Goal: Obtain resource: Download file/media

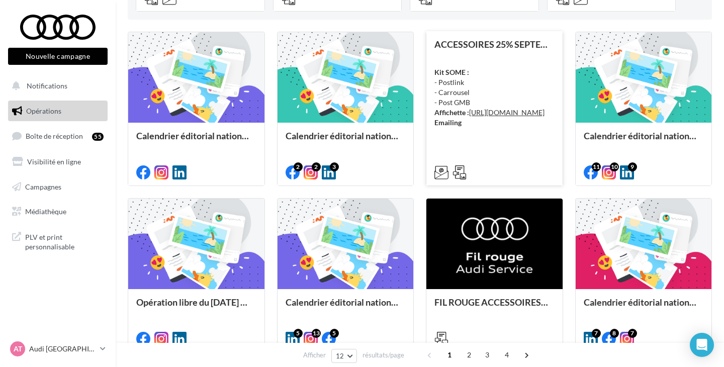
scroll to position [282, 0]
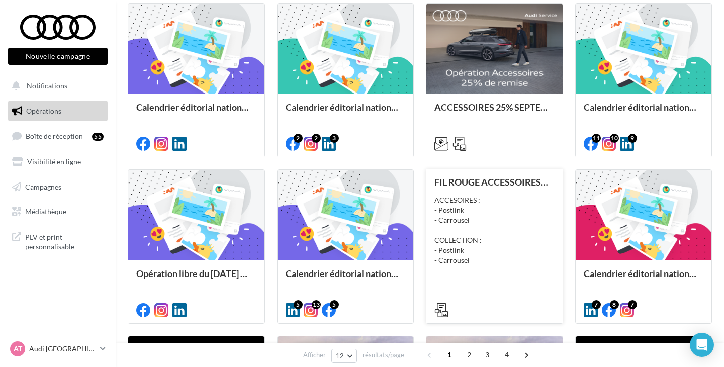
click at [514, 234] on div "ACCESOIRES : - Postlink - Carrousel COLLECTION : - Postlink - Carrousel" at bounding box center [495, 230] width 120 height 70
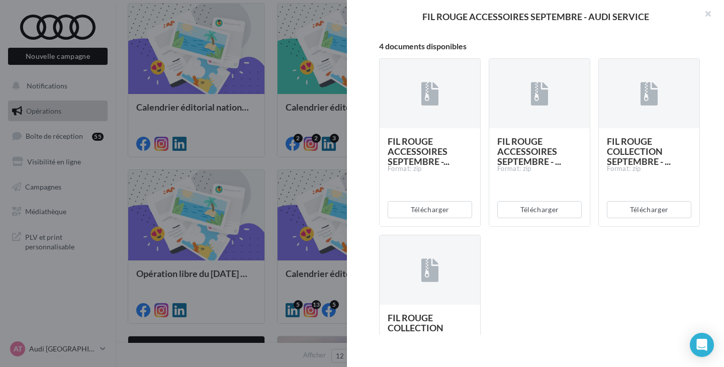
scroll to position [175, 0]
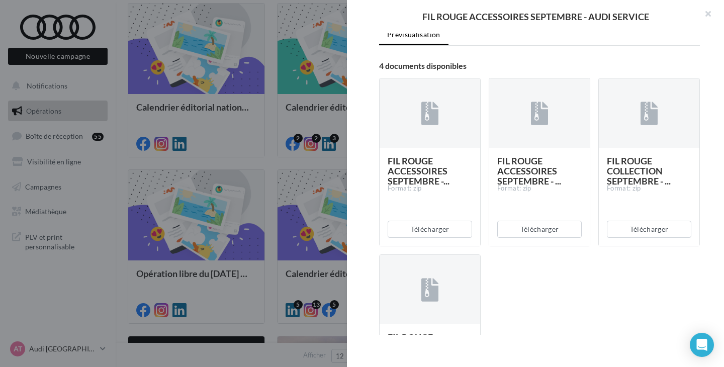
click at [278, 178] on div at bounding box center [362, 183] width 724 height 367
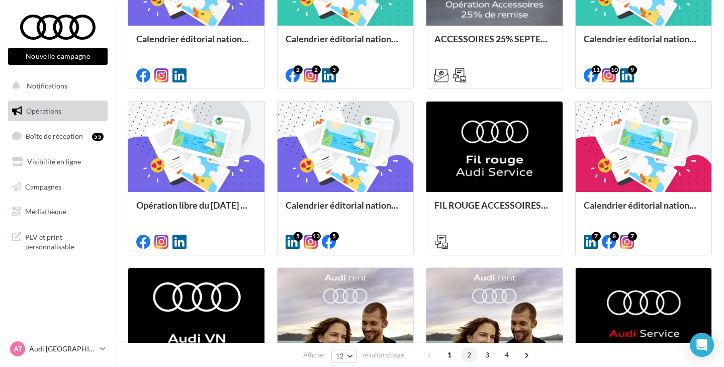
click at [467, 353] on span "2" at bounding box center [469, 355] width 16 height 16
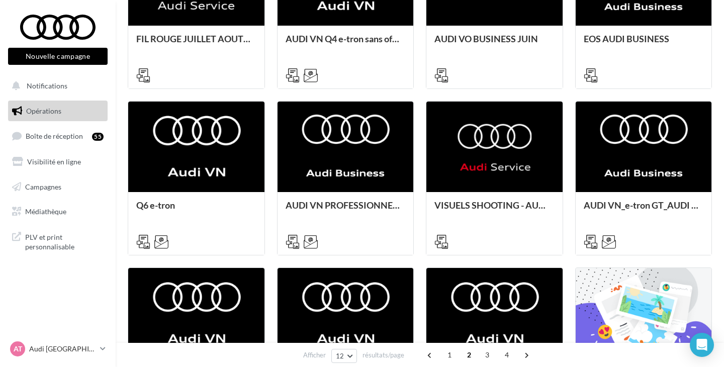
scroll to position [244, 0]
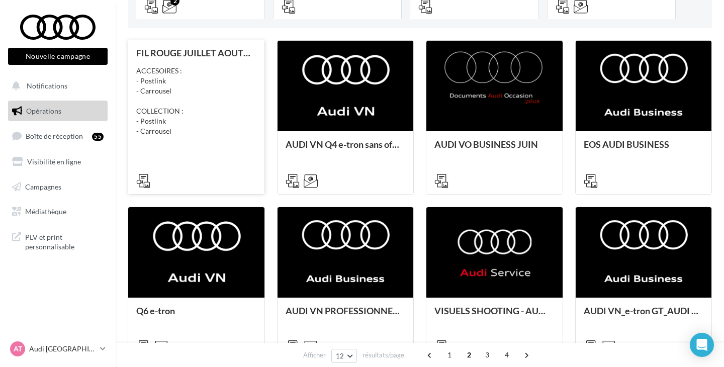
click at [202, 65] on div "FIL ROUGE JUILLET AOUT - AUDI SERVICE ACCESOIRES : - Postlink - Carrousel COLLE…" at bounding box center [196, 116] width 120 height 137
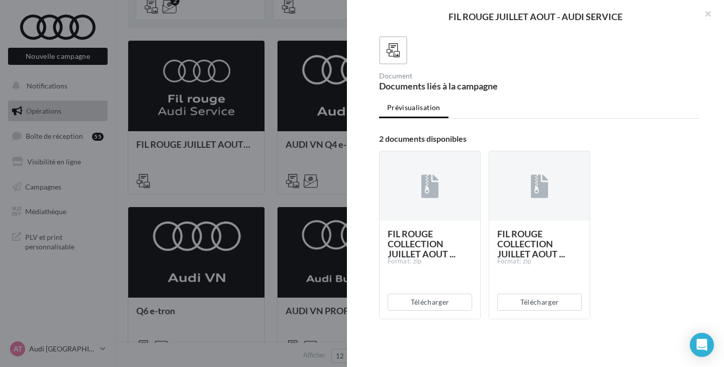
scroll to position [89, 0]
click at [446, 300] on button "Télécharger" at bounding box center [430, 301] width 84 height 17
click at [707, 16] on button "button" at bounding box center [704, 15] width 40 height 30
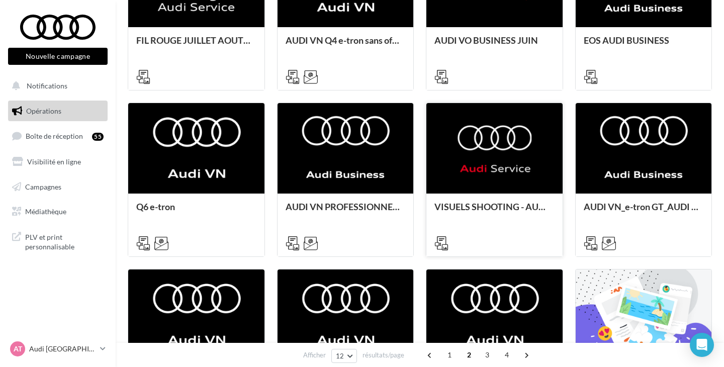
scroll to position [363, 0]
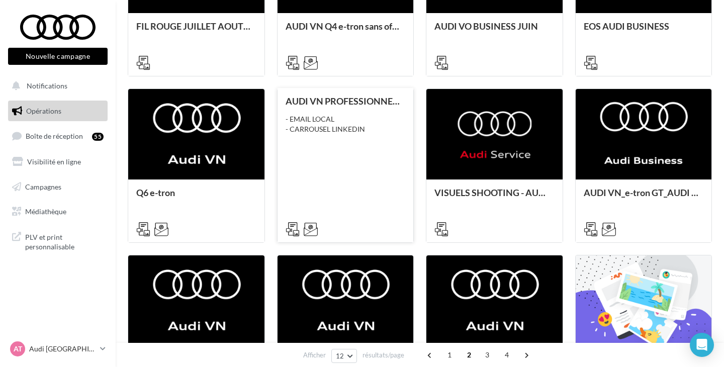
click at [367, 175] on div "AUDI VN PROFESSIONNELS TRANSPORT DE PERSONNES AUDI BUSINESS - EMAIL LOCAL - CAR…" at bounding box center [346, 164] width 120 height 137
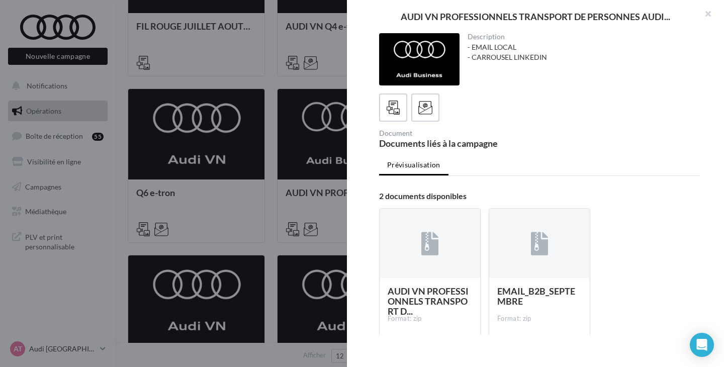
click at [581, 134] on div "Document Documents liés à la campagne" at bounding box center [543, 139] width 329 height 18
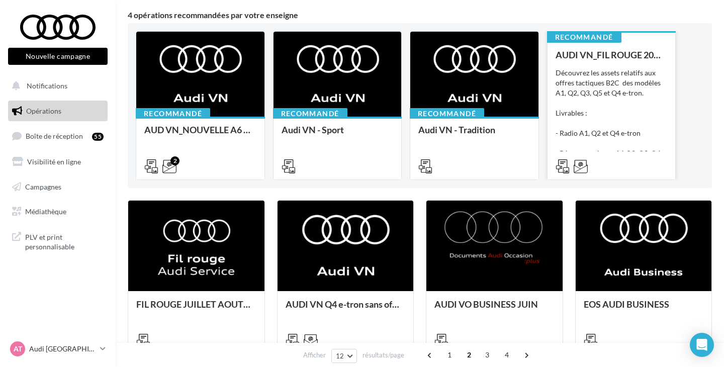
scroll to position [86, 0]
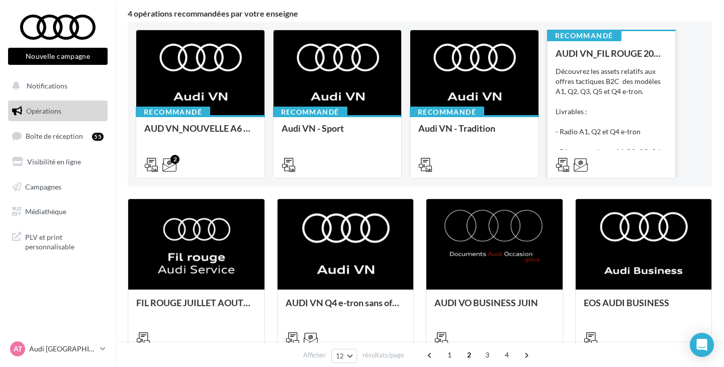
click at [630, 124] on div "Découvrez les assets relatifs aux offres tactiques B2C des modèles A1, Q2, Q3, …" at bounding box center [612, 116] width 112 height 101
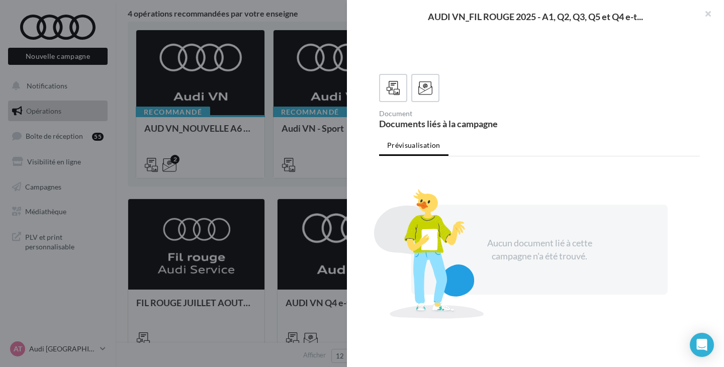
scroll to position [0, 0]
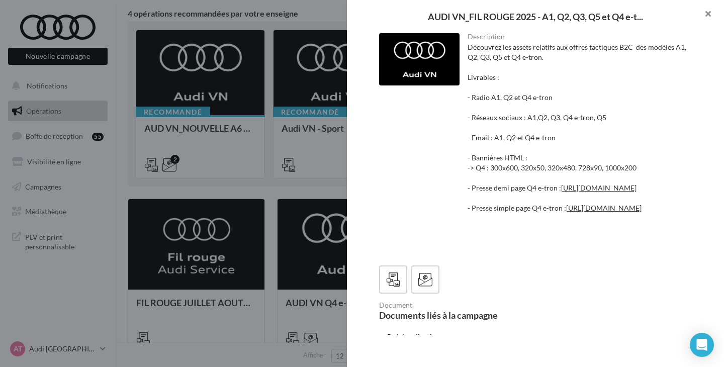
click at [707, 13] on button "button" at bounding box center [704, 15] width 40 height 30
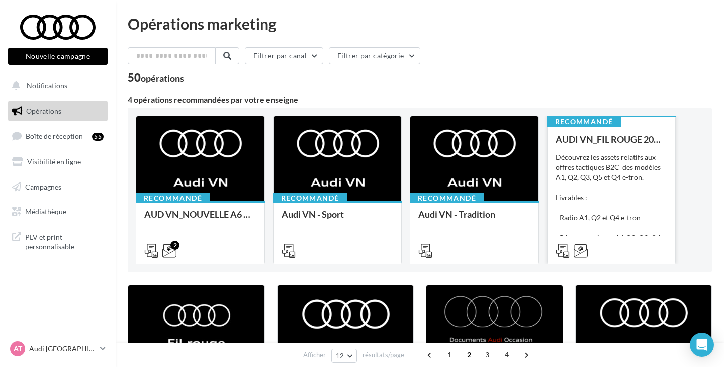
click at [623, 132] on div "Recommandé AUDI VN_FIL ROUGE 2025 - A1, Q2, Q3, Q5 et Q4 e-tron Découvrez les a…" at bounding box center [612, 189] width 128 height 148
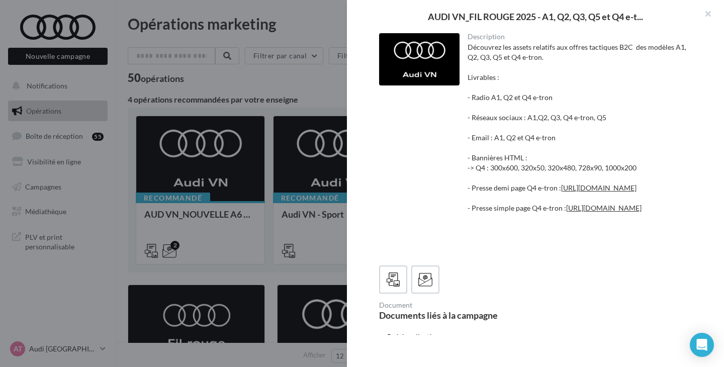
click at [508, 120] on div "Découvrez les assets relatifs aux offres tactiques B2C des modèles A1, Q2, Q3, …" at bounding box center [580, 147] width 225 height 211
click at [707, 15] on button "button" at bounding box center [704, 15] width 40 height 30
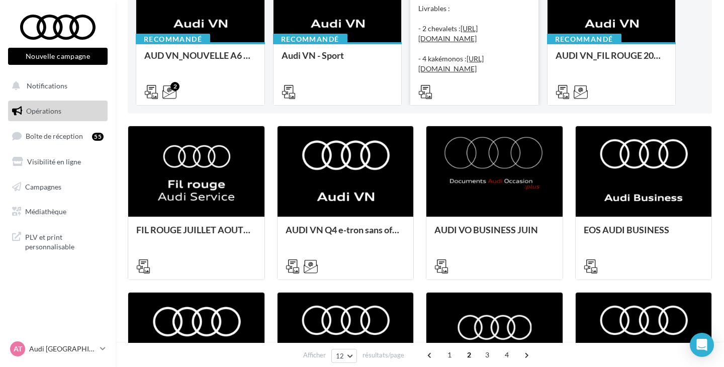
scroll to position [166, 0]
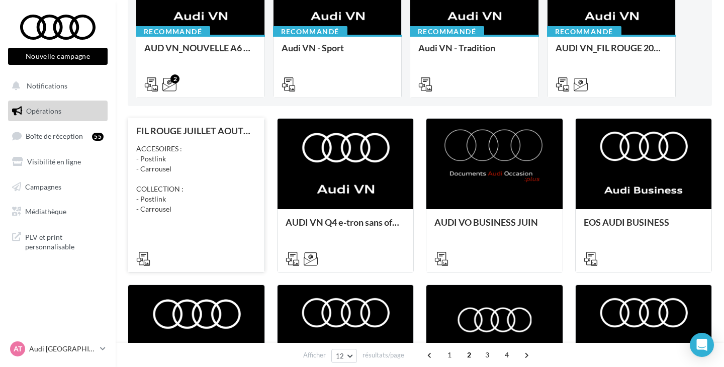
click at [223, 177] on div "ACCESOIRES : - Postlink - Carrousel COLLECTION : - Postlink - Carrousel" at bounding box center [196, 179] width 120 height 70
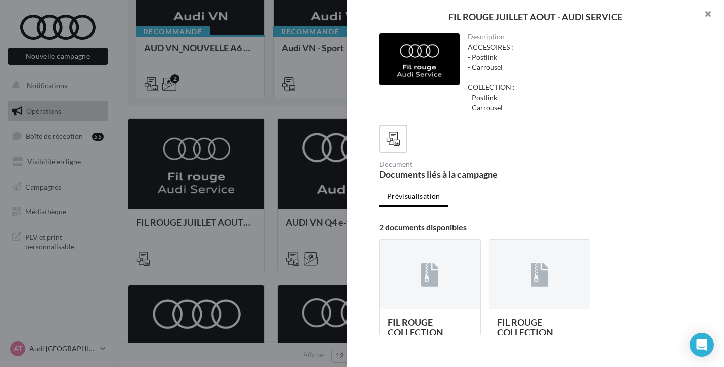
click at [710, 11] on button "button" at bounding box center [704, 15] width 40 height 30
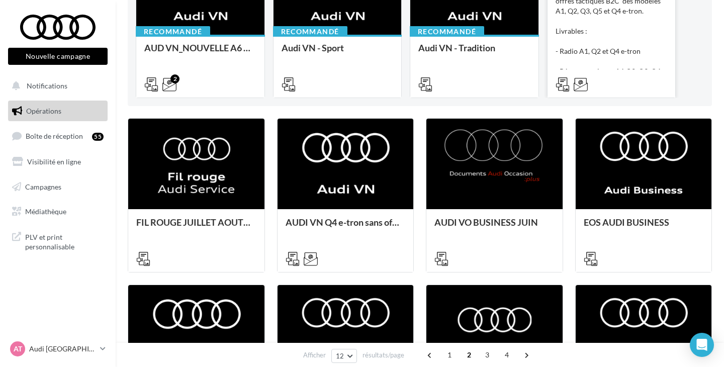
click at [650, 29] on div "Découvrez les assets relatifs aux offres tactiques B2C des modèles A1, Q2, Q3, …" at bounding box center [612, 36] width 112 height 101
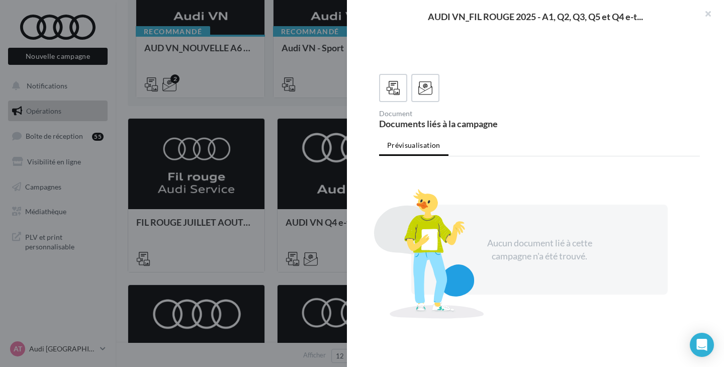
scroll to position [252, 0]
click at [709, 8] on button "button" at bounding box center [704, 15] width 40 height 30
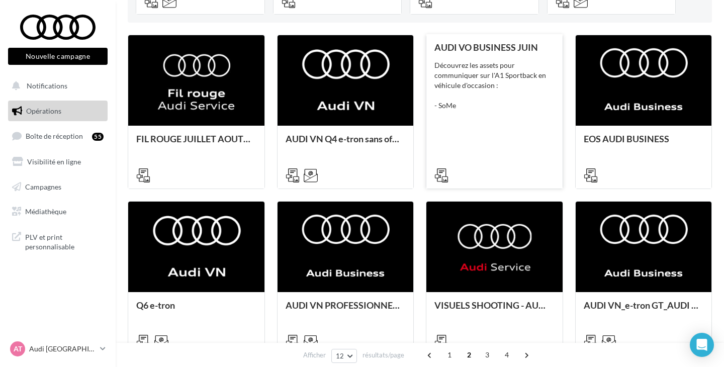
scroll to position [278, 0]
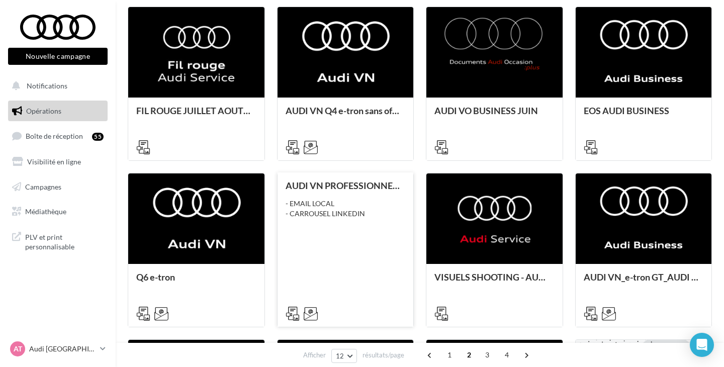
click at [388, 223] on div "AUDI VN PROFESSIONNELS TRANSPORT DE PERSONNES AUDI BUSINESS - EMAIL LOCAL - CAR…" at bounding box center [346, 249] width 120 height 137
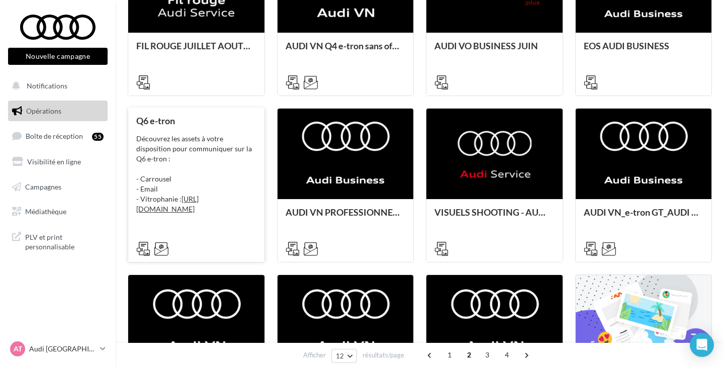
scroll to position [345, 0]
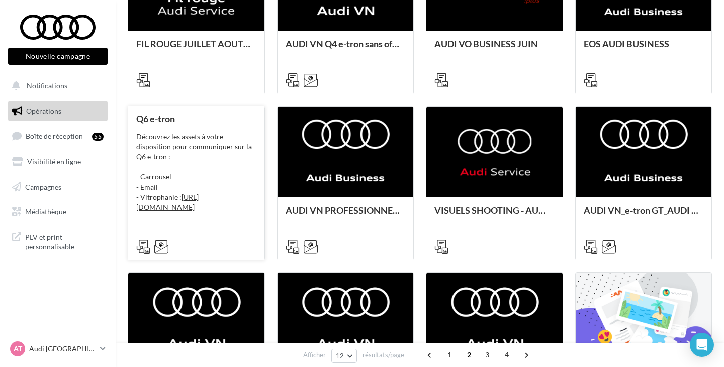
click at [187, 171] on div "Découvrez les assets à votre disposition pour communiquer sur la Q6 e-tron : - …" at bounding box center [196, 172] width 120 height 80
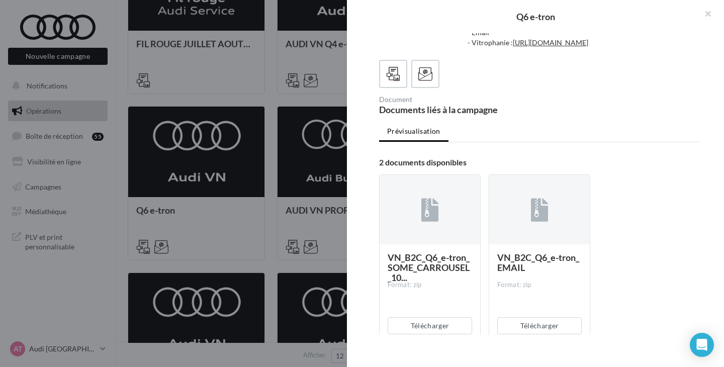
scroll to position [59, 0]
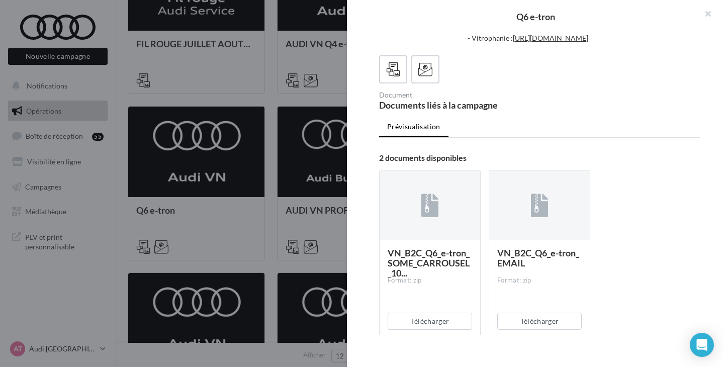
click at [532, 217] on icon at bounding box center [540, 205] width 18 height 23
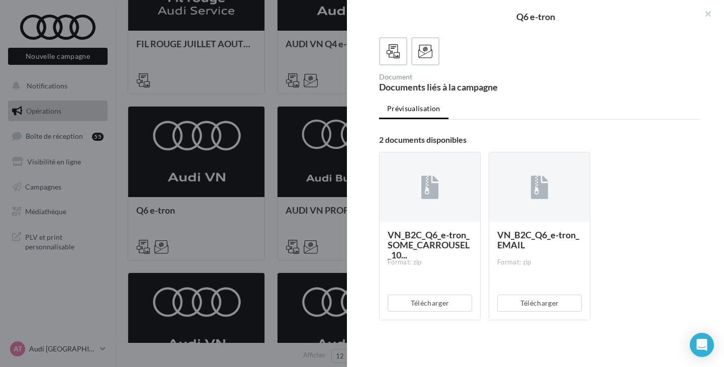
scroll to position [82, 0]
click at [539, 310] on button "Télécharger" at bounding box center [539, 301] width 84 height 17
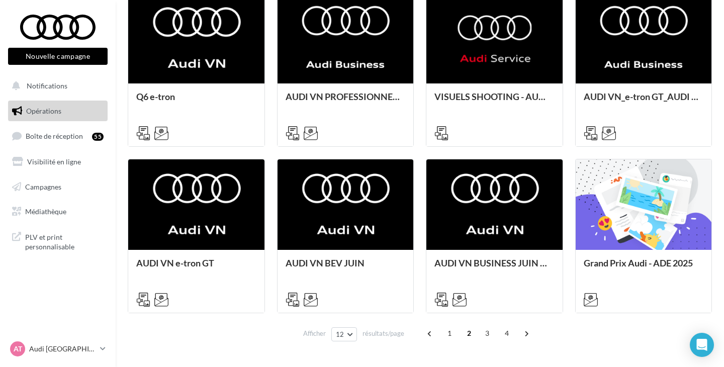
scroll to position [488, 0]
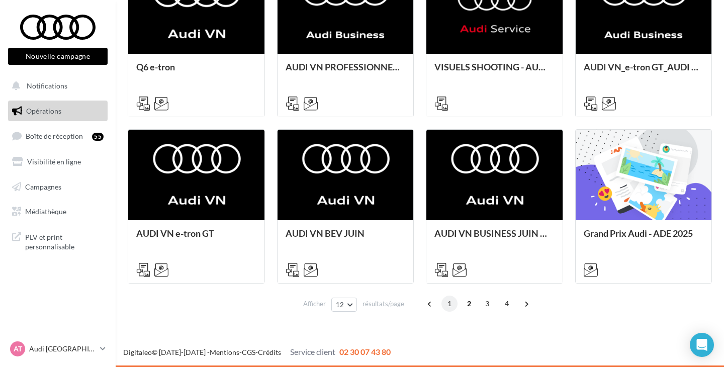
click at [449, 303] on span "1" at bounding box center [450, 304] width 16 height 16
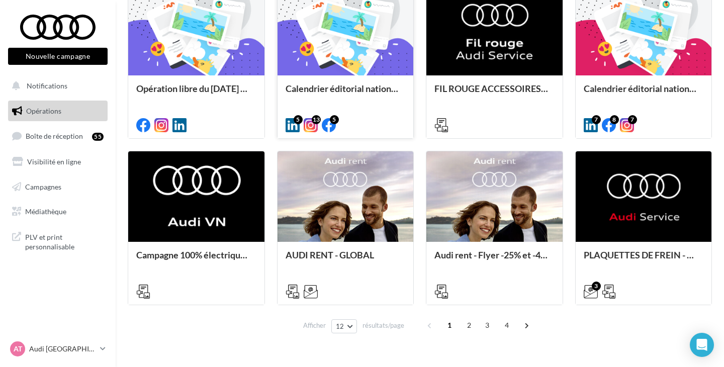
scroll to position [469, 0]
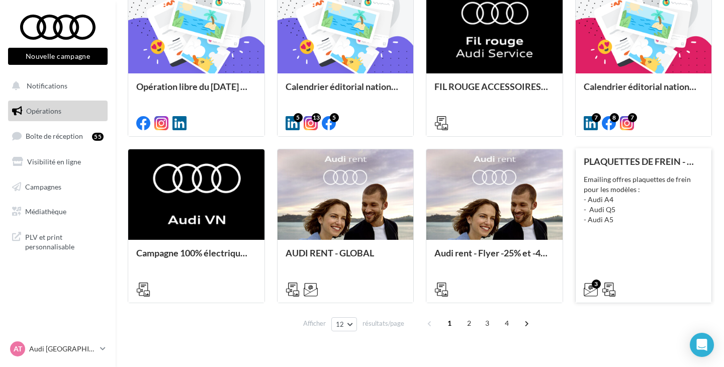
click at [668, 191] on div "Emailing offres plaquettes de frein pour les modèles : - Audi A4 - Audi Q5 - Au…" at bounding box center [644, 200] width 120 height 50
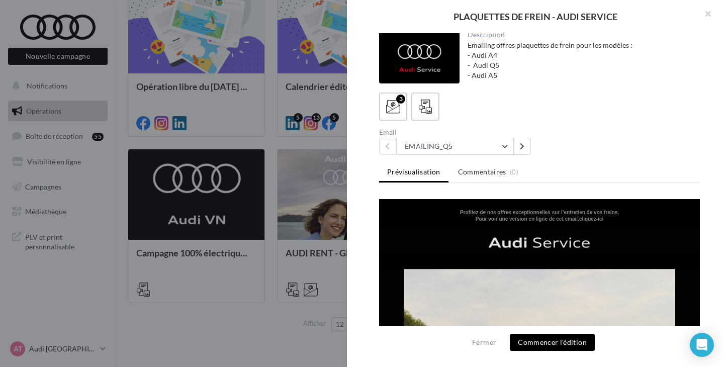
scroll to position [0, 0]
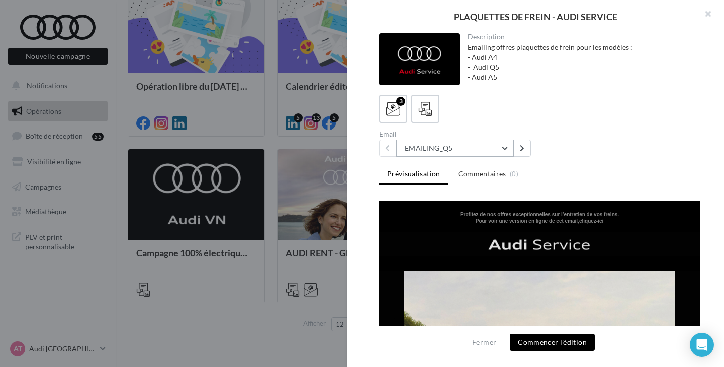
click at [504, 148] on button "EMAILING_Q5" at bounding box center [455, 148] width 118 height 17
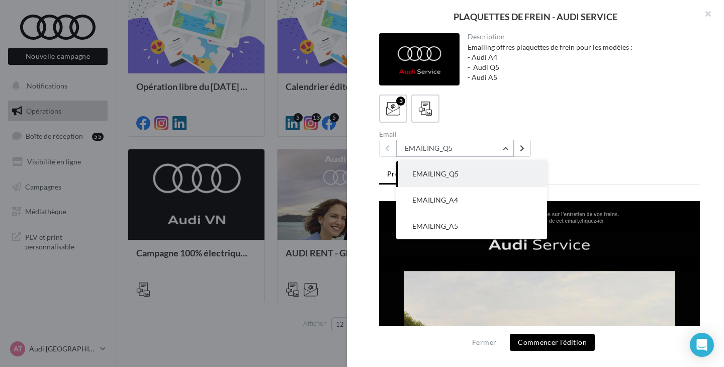
click at [504, 148] on button "EMAILING_Q5" at bounding box center [455, 148] width 118 height 17
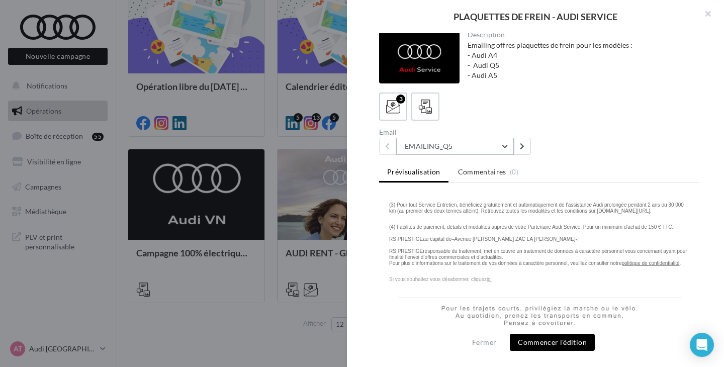
scroll to position [2131, 0]
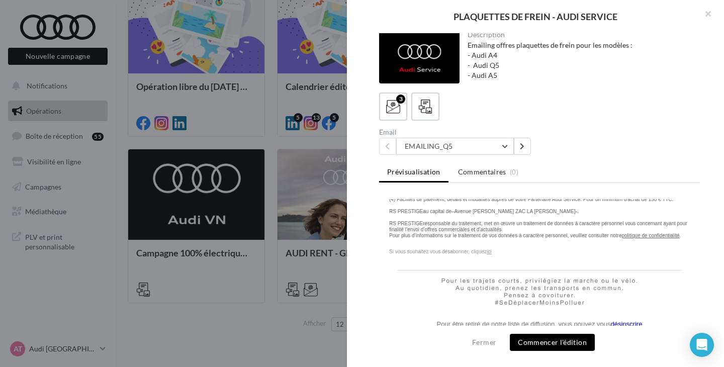
click at [550, 342] on button "Commencer l'édition" at bounding box center [552, 342] width 85 height 17
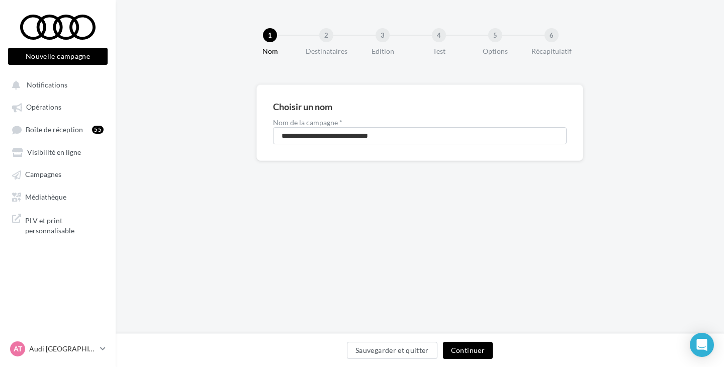
click at [439, 28] on div "4" at bounding box center [439, 35] width 14 height 14
click at [439, 36] on div "4" at bounding box center [439, 35] width 14 height 14
click at [385, 36] on div "3" at bounding box center [383, 35] width 14 height 14
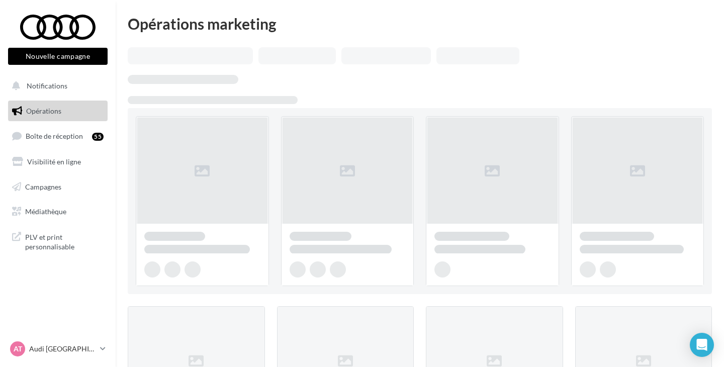
scroll to position [469, 0]
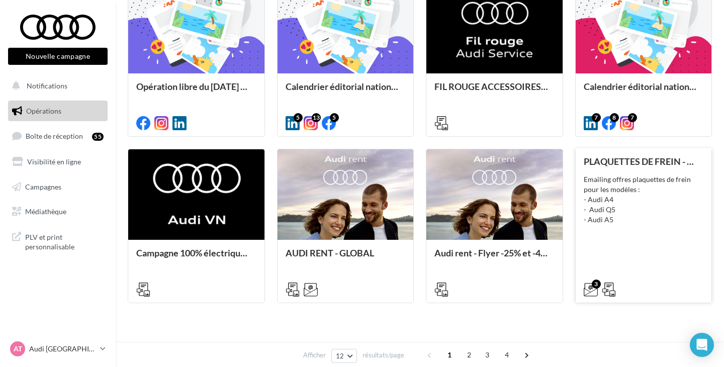
click at [619, 200] on div "Emailing offres plaquettes de frein pour les modèles : - Audi A4 - Audi Q5 - Au…" at bounding box center [644, 200] width 120 height 50
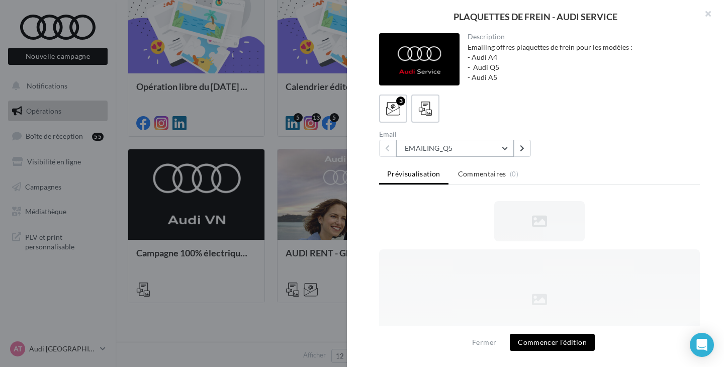
click at [507, 144] on button "EMAILING_Q5" at bounding box center [455, 148] width 118 height 17
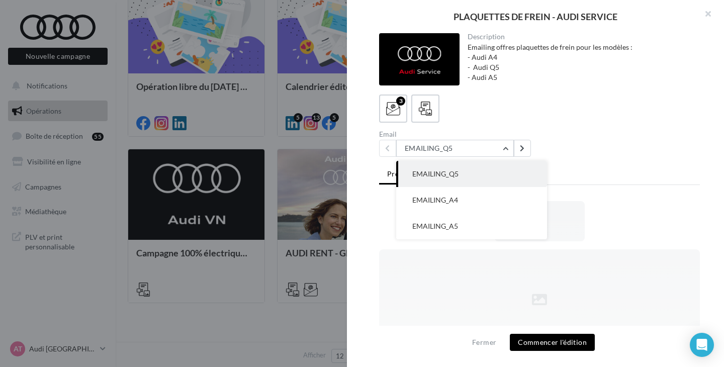
click at [540, 105] on div "3" at bounding box center [539, 109] width 321 height 28
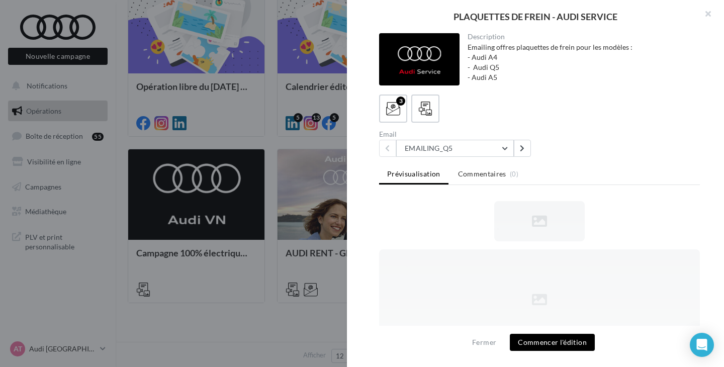
scroll to position [0, 0]
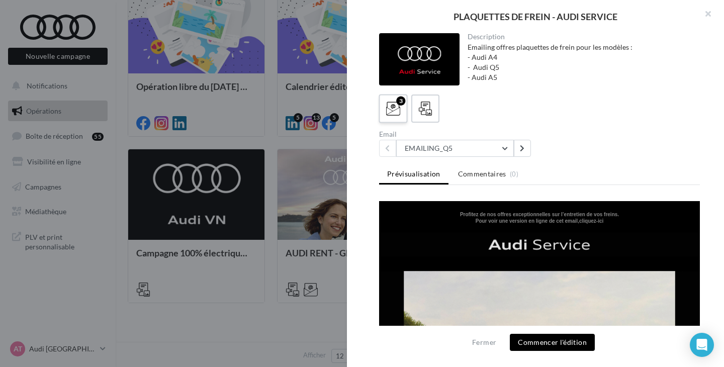
click at [400, 104] on div "3" at bounding box center [400, 101] width 9 height 9
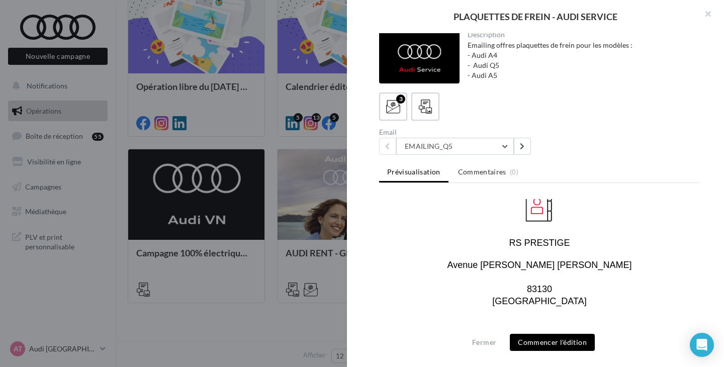
scroll to position [988, 0]
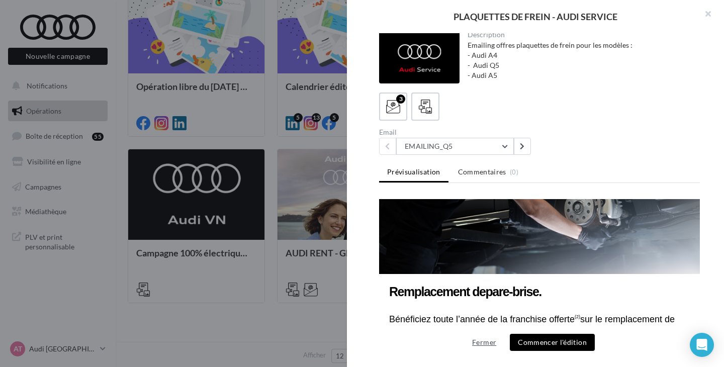
click at [490, 340] on button "Fermer" at bounding box center [484, 342] width 32 height 12
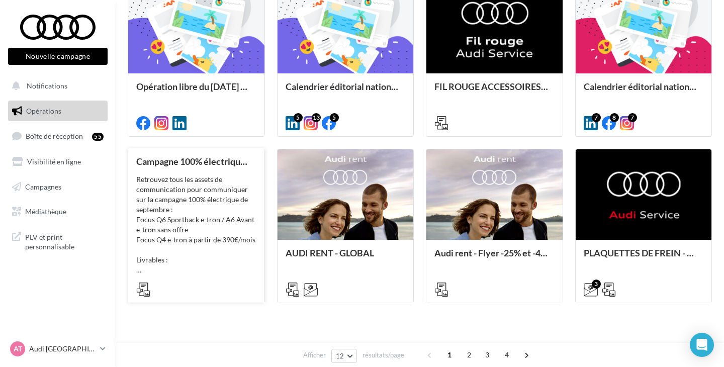
click at [198, 197] on div "Retrouvez tous les assets de communication pour communiquer sur la campagne 100…" at bounding box center [196, 225] width 120 height 101
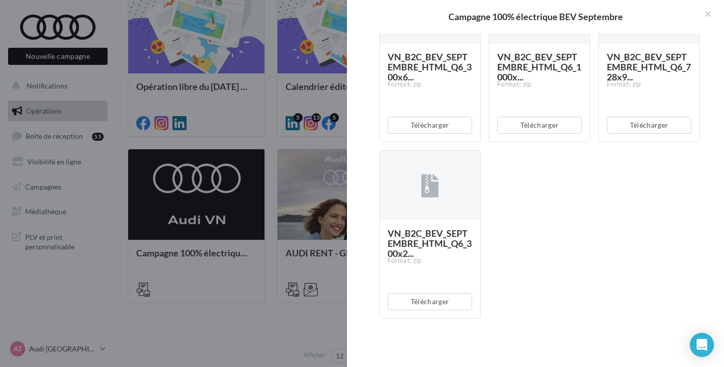
scroll to position [1949, 0]
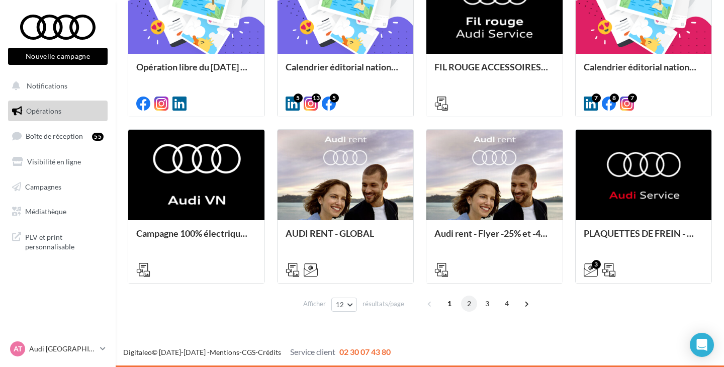
click at [465, 310] on span "2" at bounding box center [469, 304] width 16 height 16
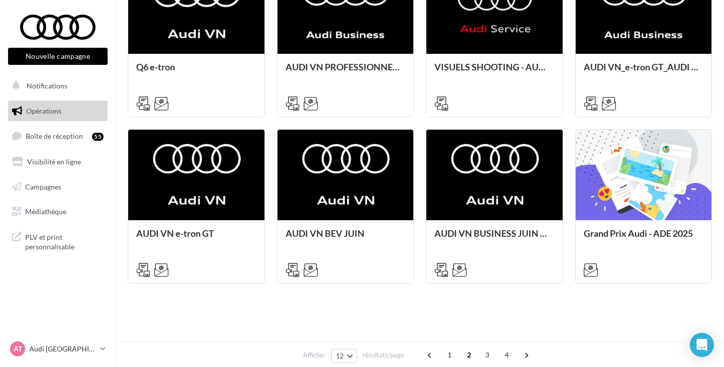
scroll to position [244, 0]
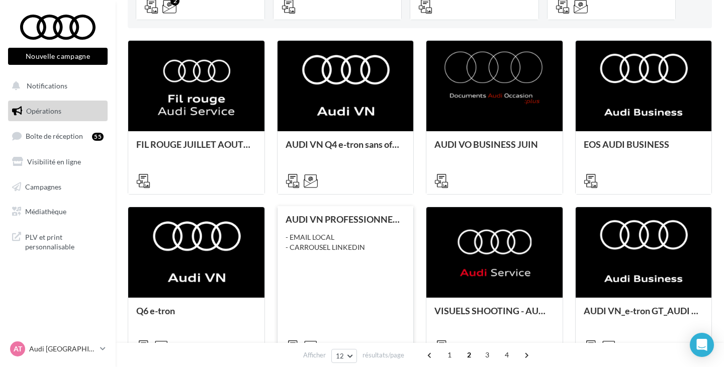
click at [362, 252] on div "- EMAIL LOCAL - CARROUSEL LINKEDIN" at bounding box center [346, 242] width 120 height 20
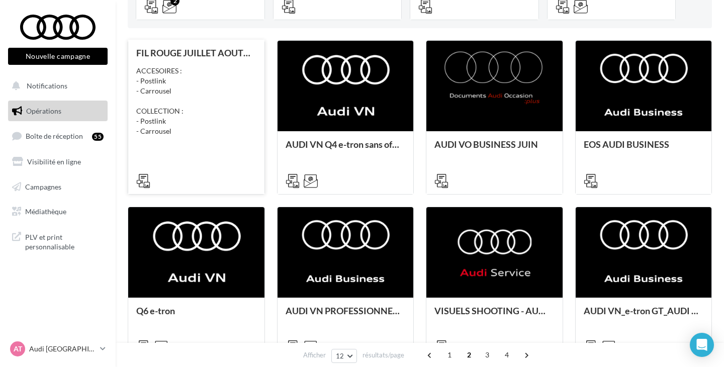
click at [223, 132] on div "ACCESOIRES : - Postlink - Carrousel COLLECTION : - Postlink - Carrousel" at bounding box center [196, 101] width 120 height 70
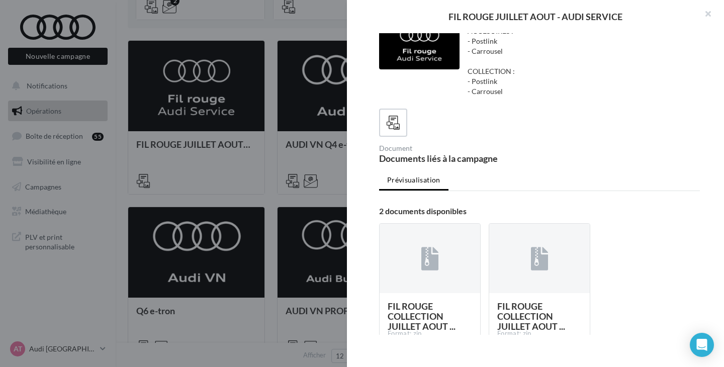
scroll to position [0, 0]
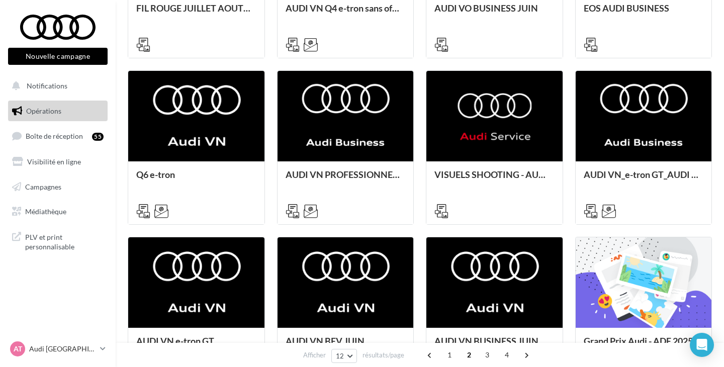
scroll to position [389, 0]
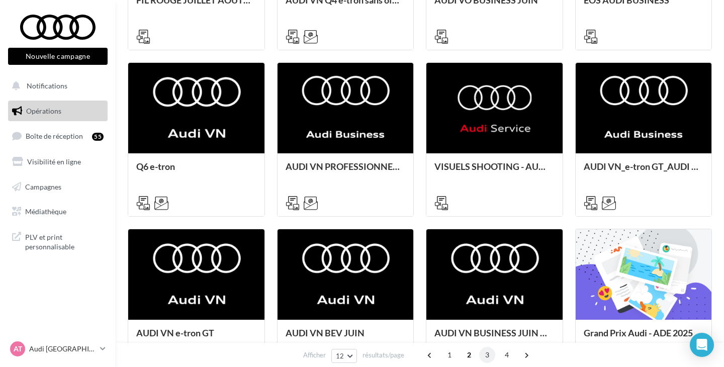
click at [488, 356] on span "3" at bounding box center [487, 355] width 16 height 16
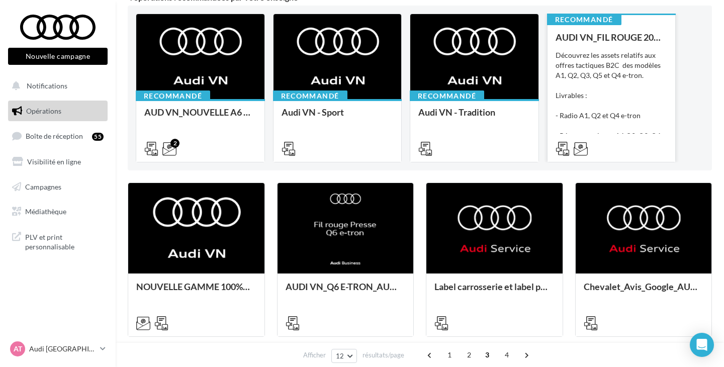
scroll to position [120, 0]
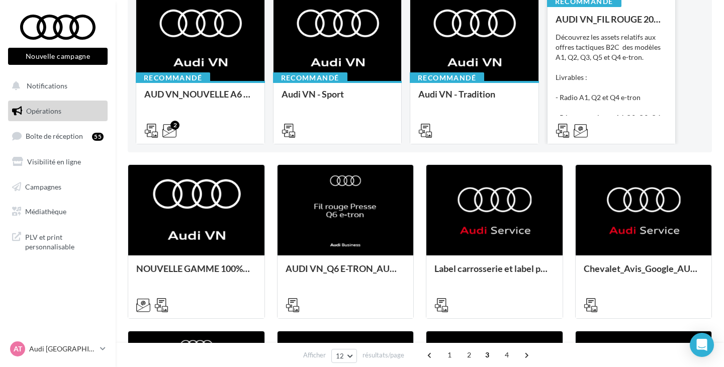
click at [597, 75] on div "Découvrez les assets relatifs aux offres tactiques B2C des modèles A1, Q2, Q3, …" at bounding box center [612, 82] width 112 height 101
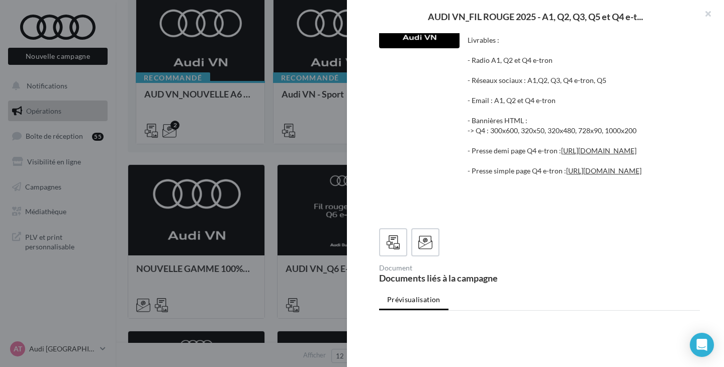
scroll to position [0, 0]
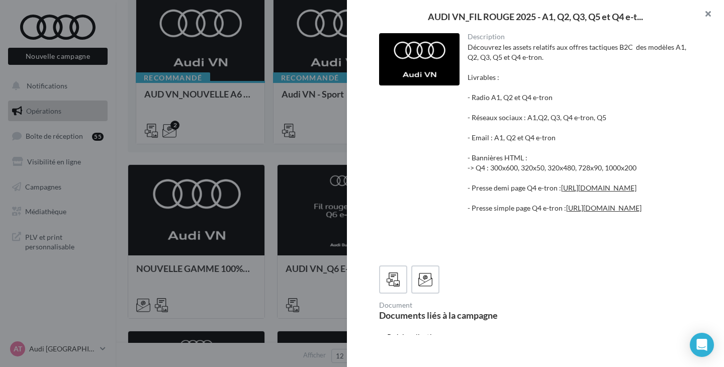
click at [704, 9] on button "button" at bounding box center [704, 15] width 40 height 30
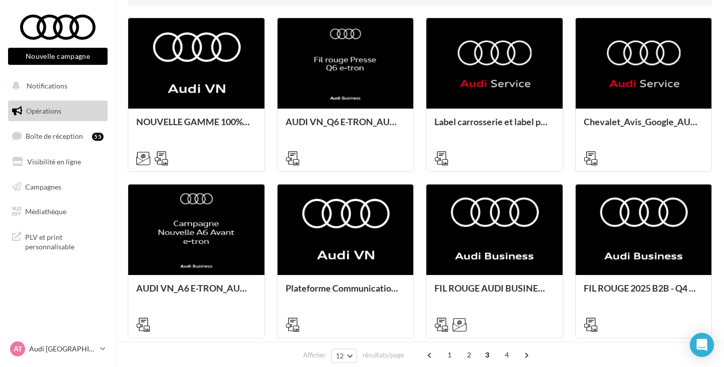
scroll to position [273, 0]
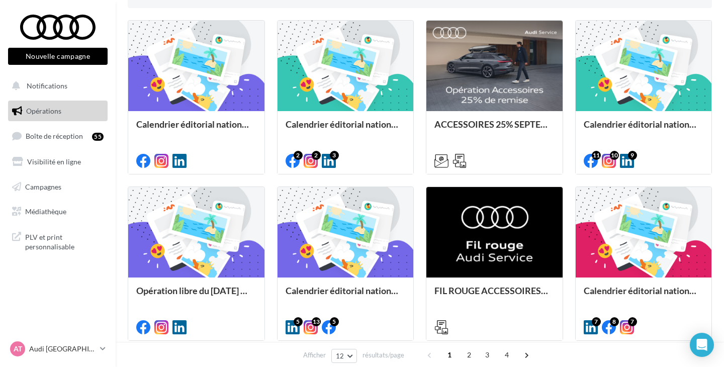
scroll to position [264, 0]
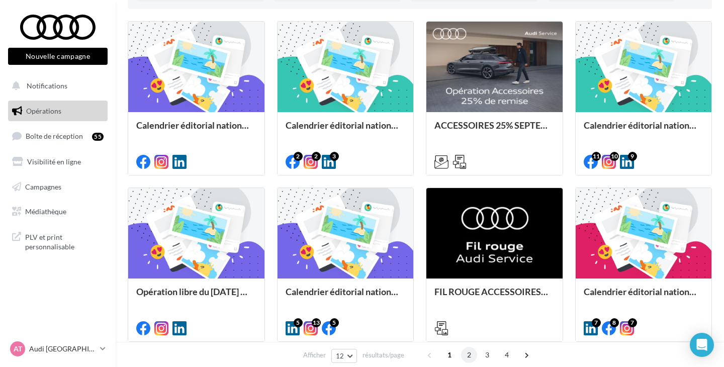
click at [464, 356] on span "2" at bounding box center [469, 355] width 16 height 16
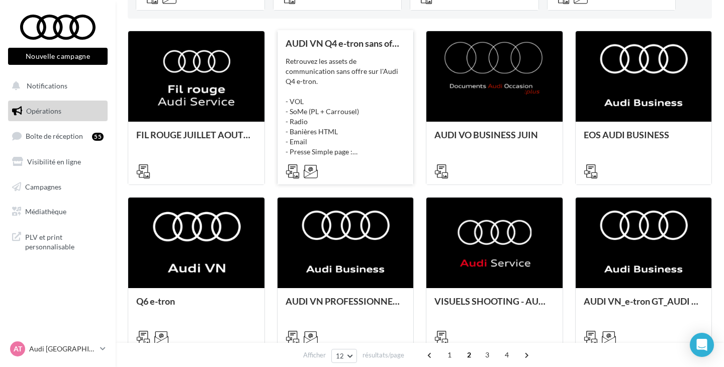
scroll to position [259, 0]
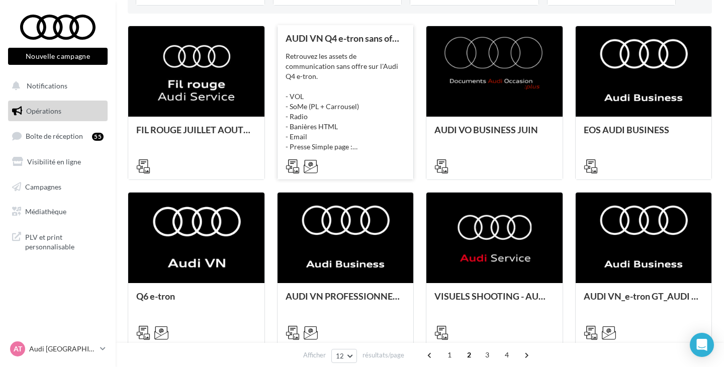
click at [340, 135] on div "Retrouvez les assets de communication sans offre sur l'Audi Q4 e-tron. - VOL - …" at bounding box center [346, 101] width 120 height 101
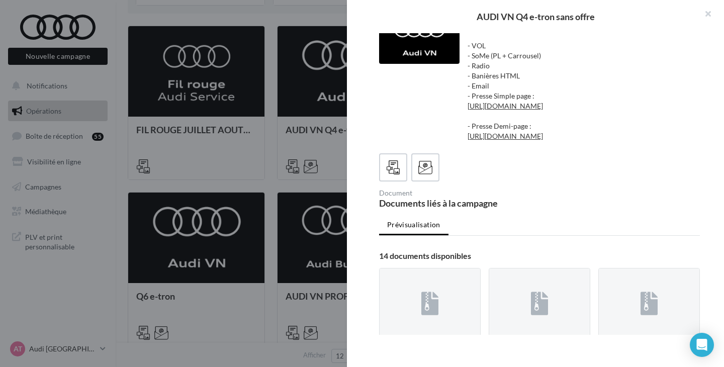
scroll to position [0, 0]
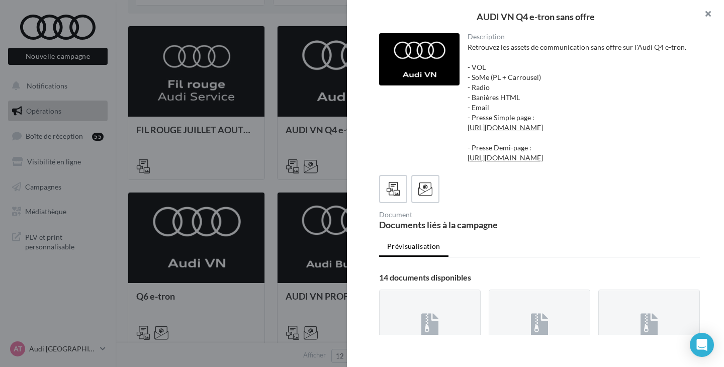
click at [704, 15] on button "button" at bounding box center [704, 15] width 40 height 30
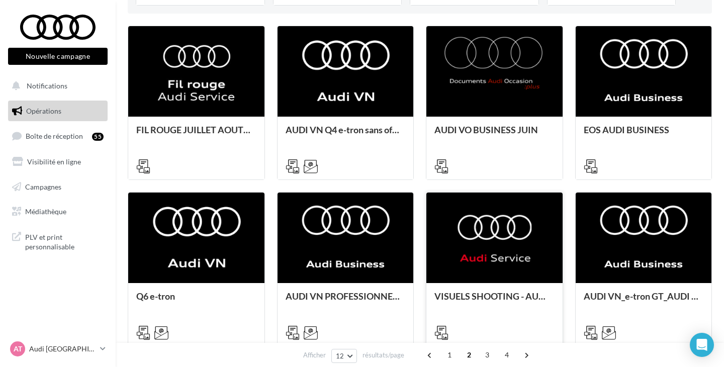
scroll to position [237, 0]
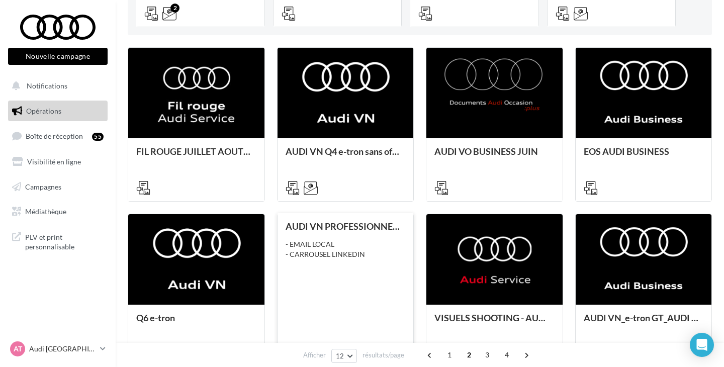
click at [355, 279] on div "AUDI VN PROFESSIONNELS TRANSPORT DE PERSONNES AUDI BUSINESS - EMAIL LOCAL - CAR…" at bounding box center [346, 289] width 120 height 137
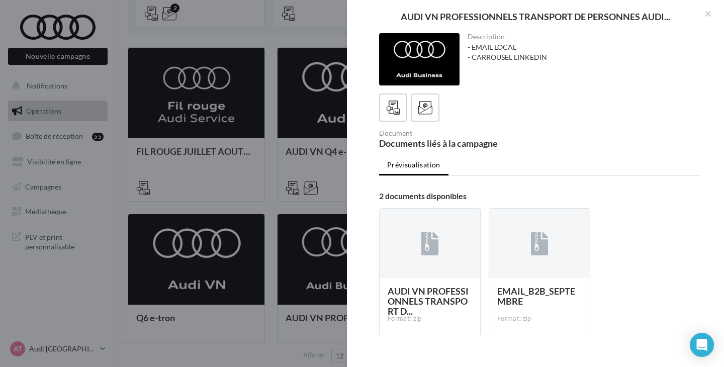
click at [307, 219] on div at bounding box center [362, 183] width 724 height 367
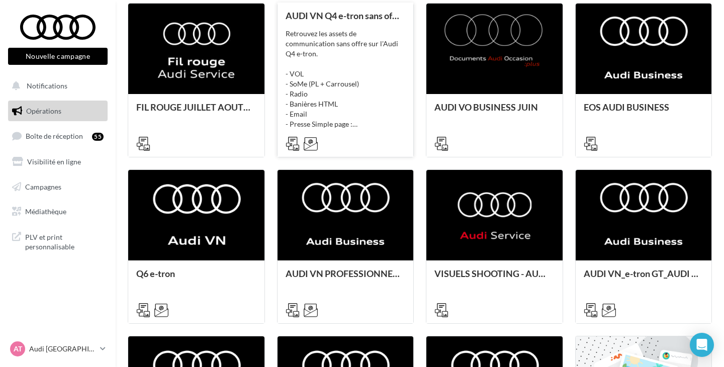
scroll to position [488, 0]
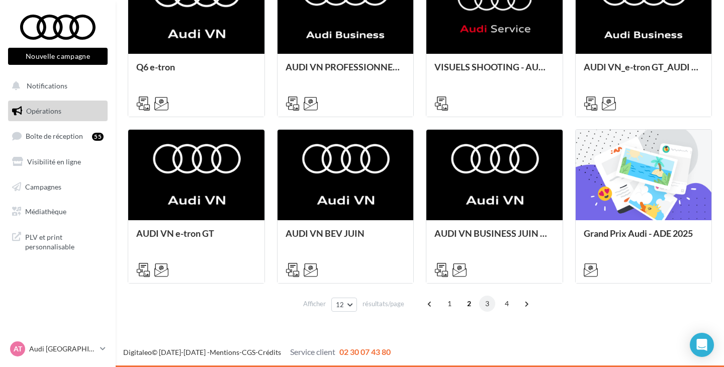
click at [489, 304] on span "3" at bounding box center [487, 304] width 16 height 16
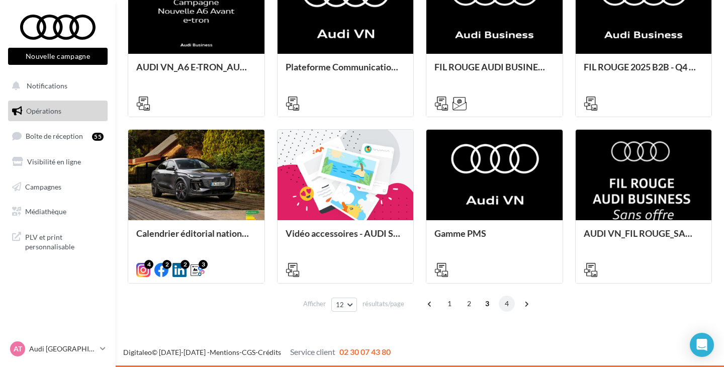
click at [503, 303] on span "4" at bounding box center [507, 304] width 16 height 16
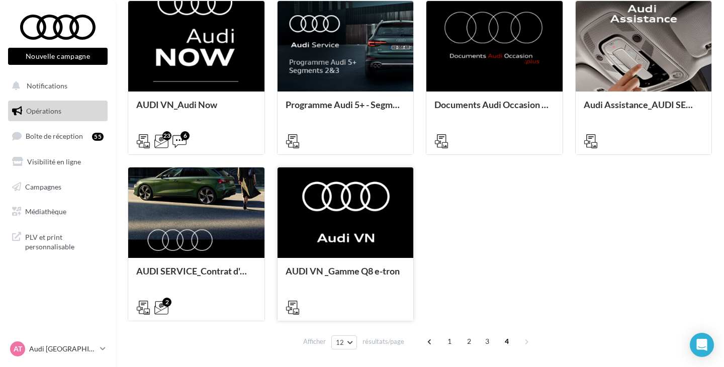
scroll to position [466, 0]
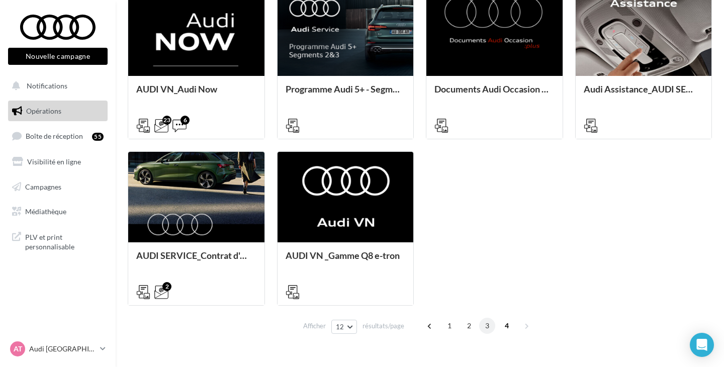
click at [488, 326] on span "3" at bounding box center [487, 326] width 16 height 16
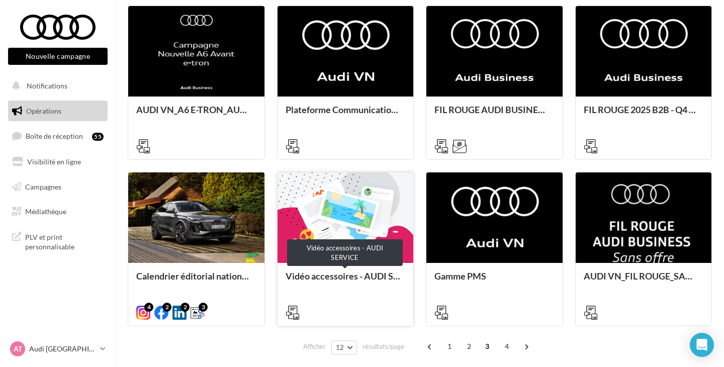
scroll to position [488, 0]
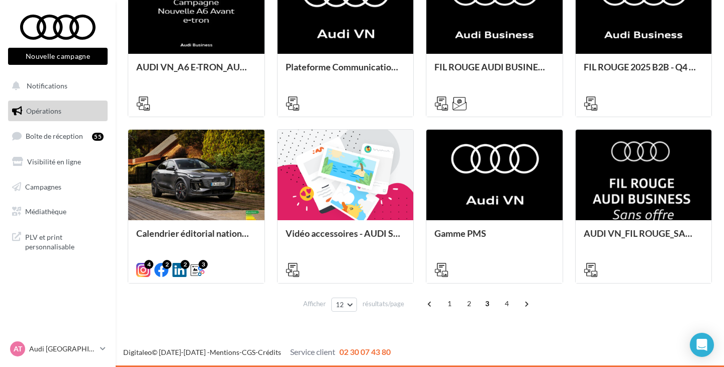
click at [457, 302] on div "1 2 3 4" at bounding box center [479, 304] width 115 height 16
click at [468, 303] on span "2" at bounding box center [469, 304] width 16 height 16
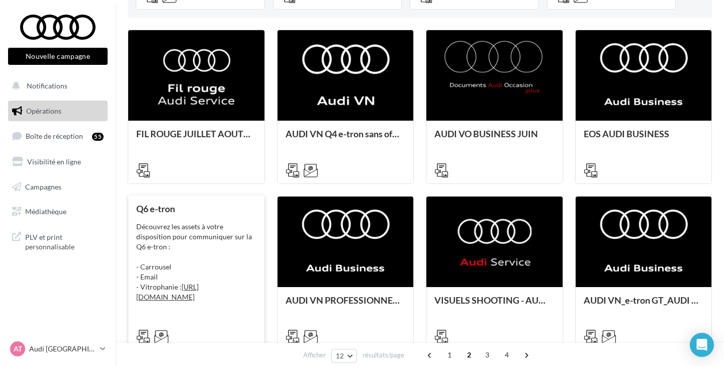
scroll to position [258, 0]
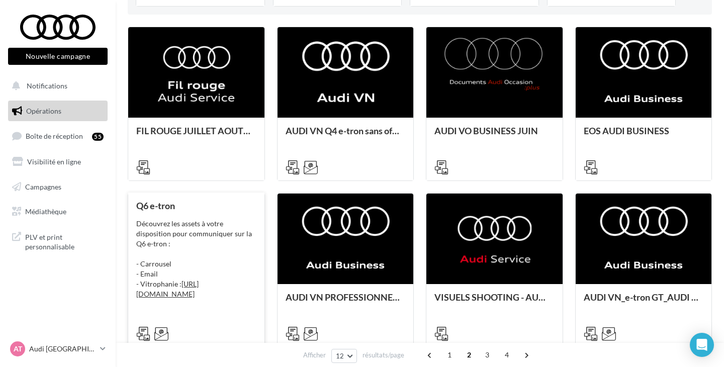
click at [209, 262] on div "Découvrez les assets à votre disposition pour communiquer sur la Q6 e-tron : - …" at bounding box center [196, 259] width 120 height 80
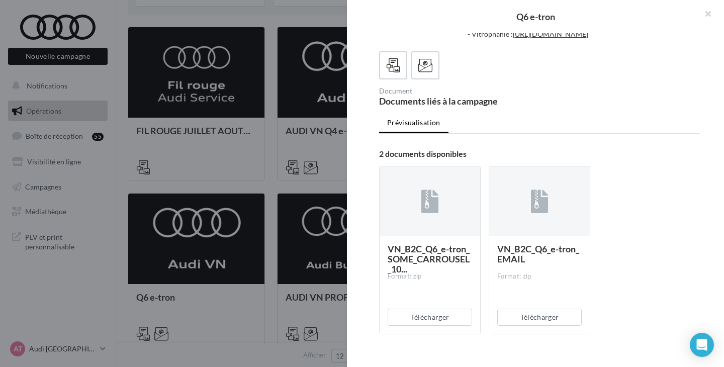
scroll to position [99, 0]
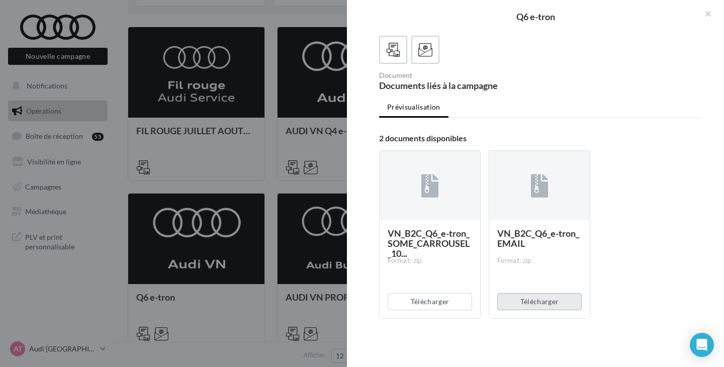
click at [535, 304] on button "Télécharger" at bounding box center [539, 301] width 84 height 17
click at [709, 12] on button "button" at bounding box center [704, 15] width 40 height 30
